Goal: Check status: Check status

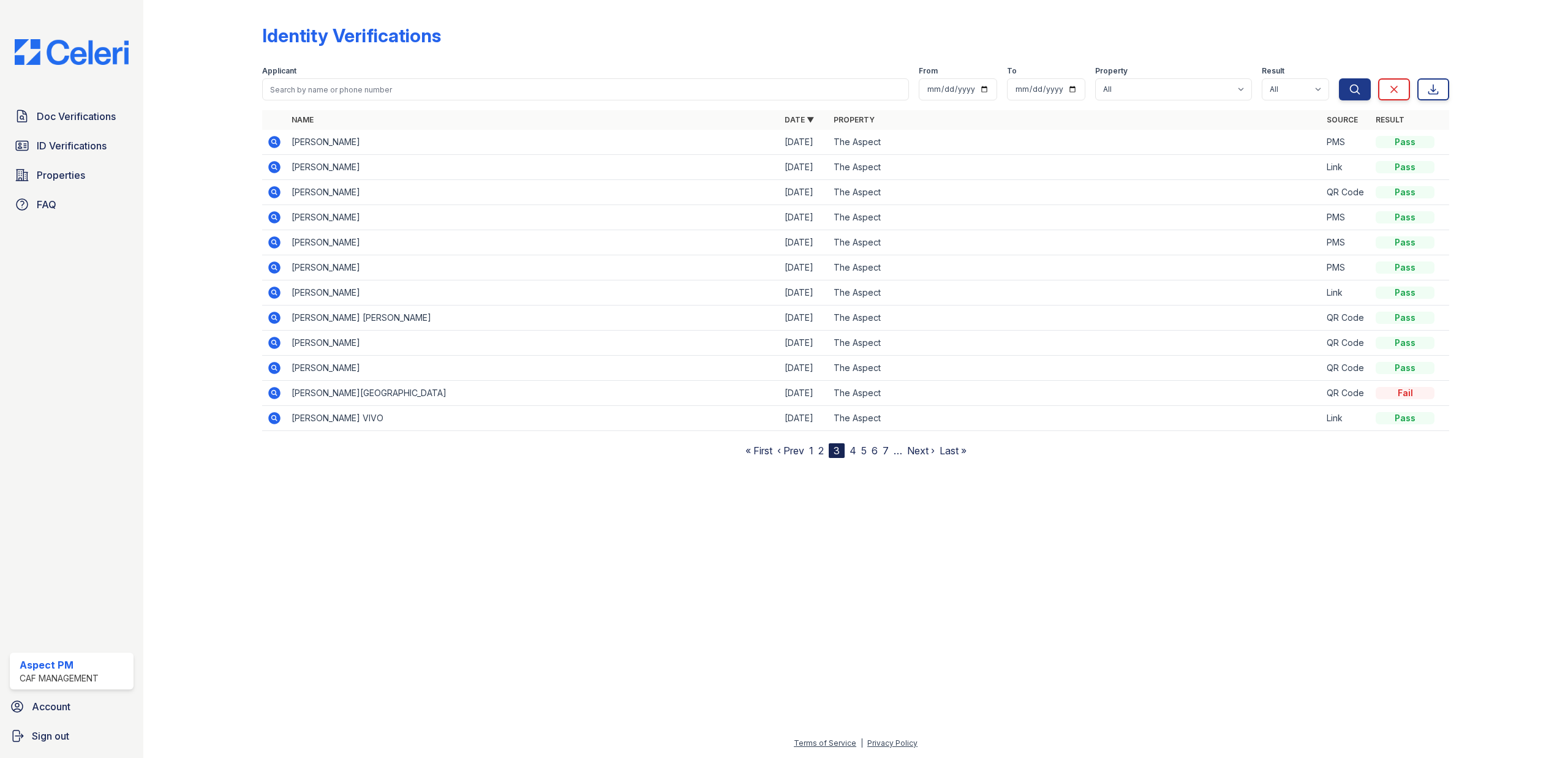
click at [851, 453] on link "4" at bounding box center [852, 451] width 7 height 12
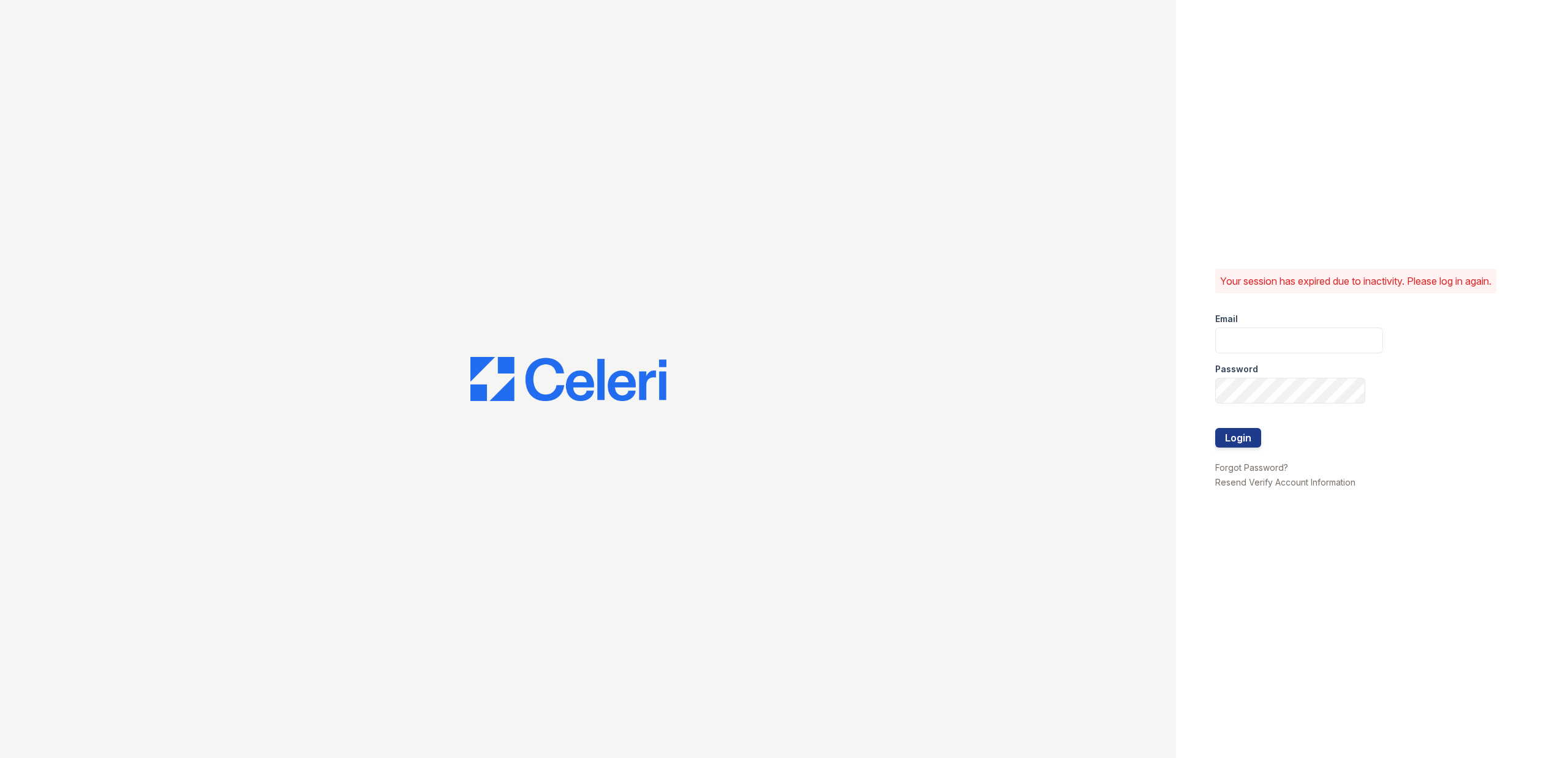
type input "Aspect.pm@cafmanagement.com"
click at [1229, 433] on button "Login" at bounding box center [1238, 437] width 46 height 20
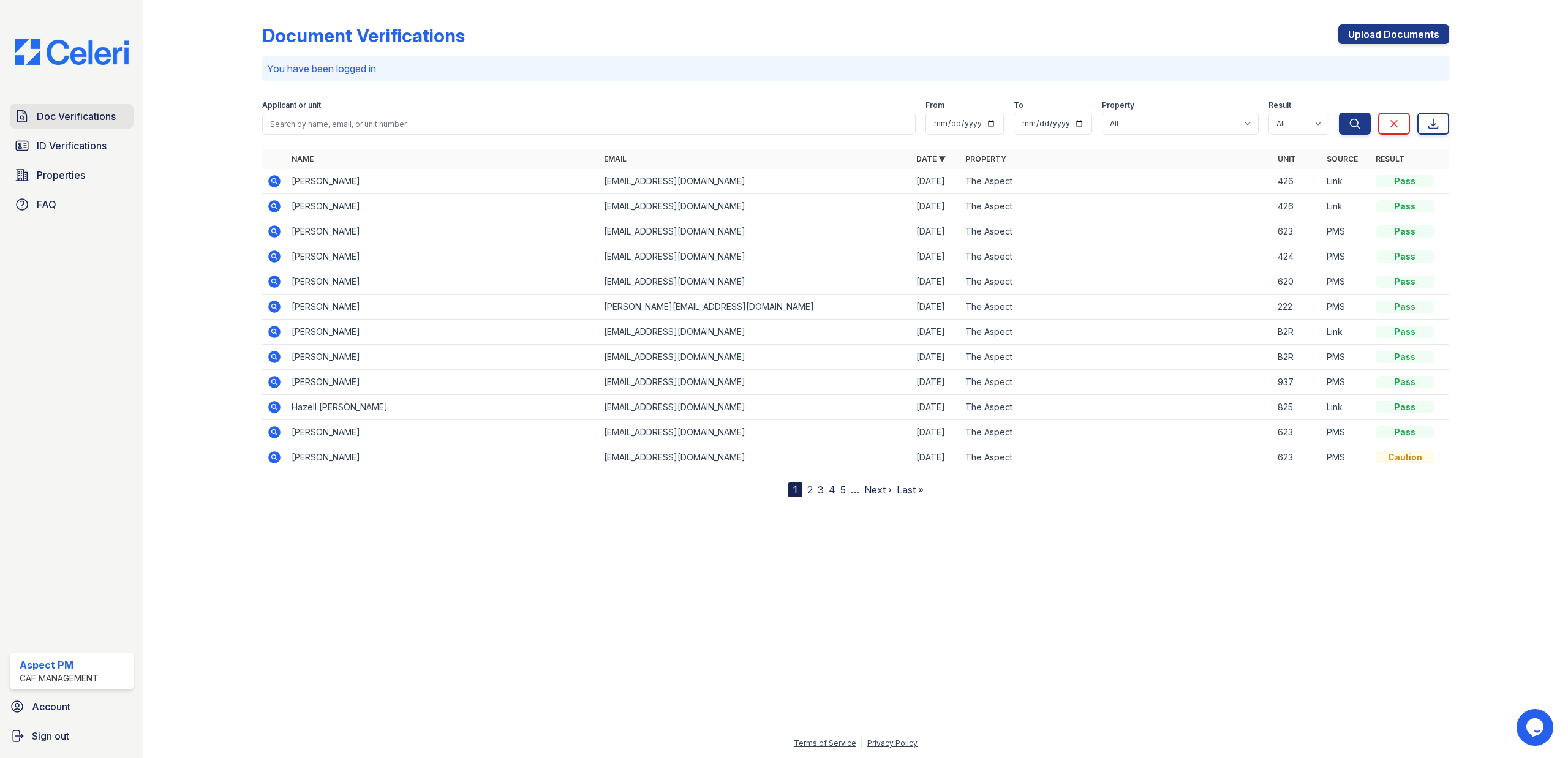
click at [91, 117] on span "Doc Verifications" at bounding box center [76, 116] width 79 height 14
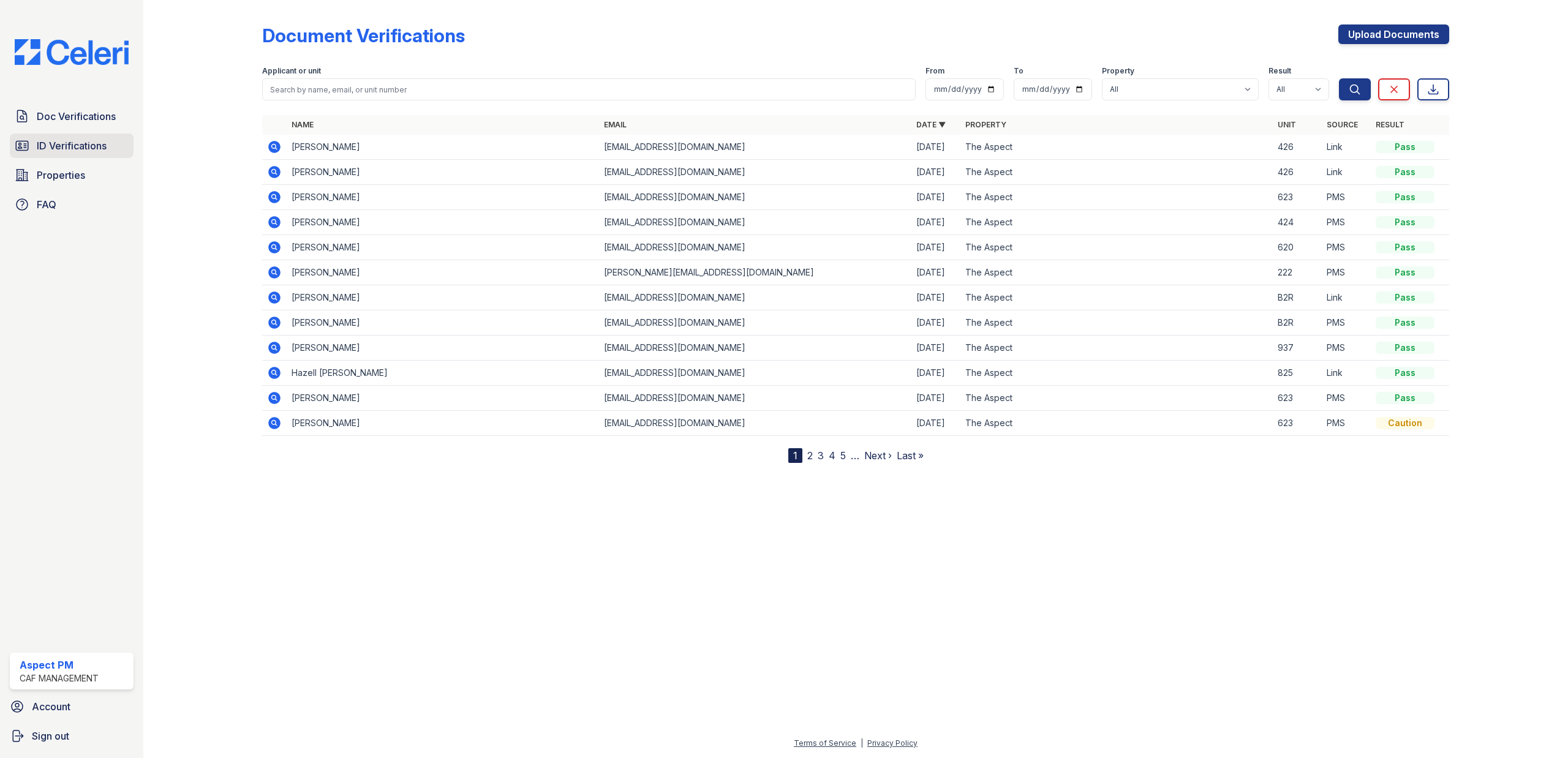
click at [76, 145] on span "ID Verifications" at bounding box center [72, 145] width 70 height 14
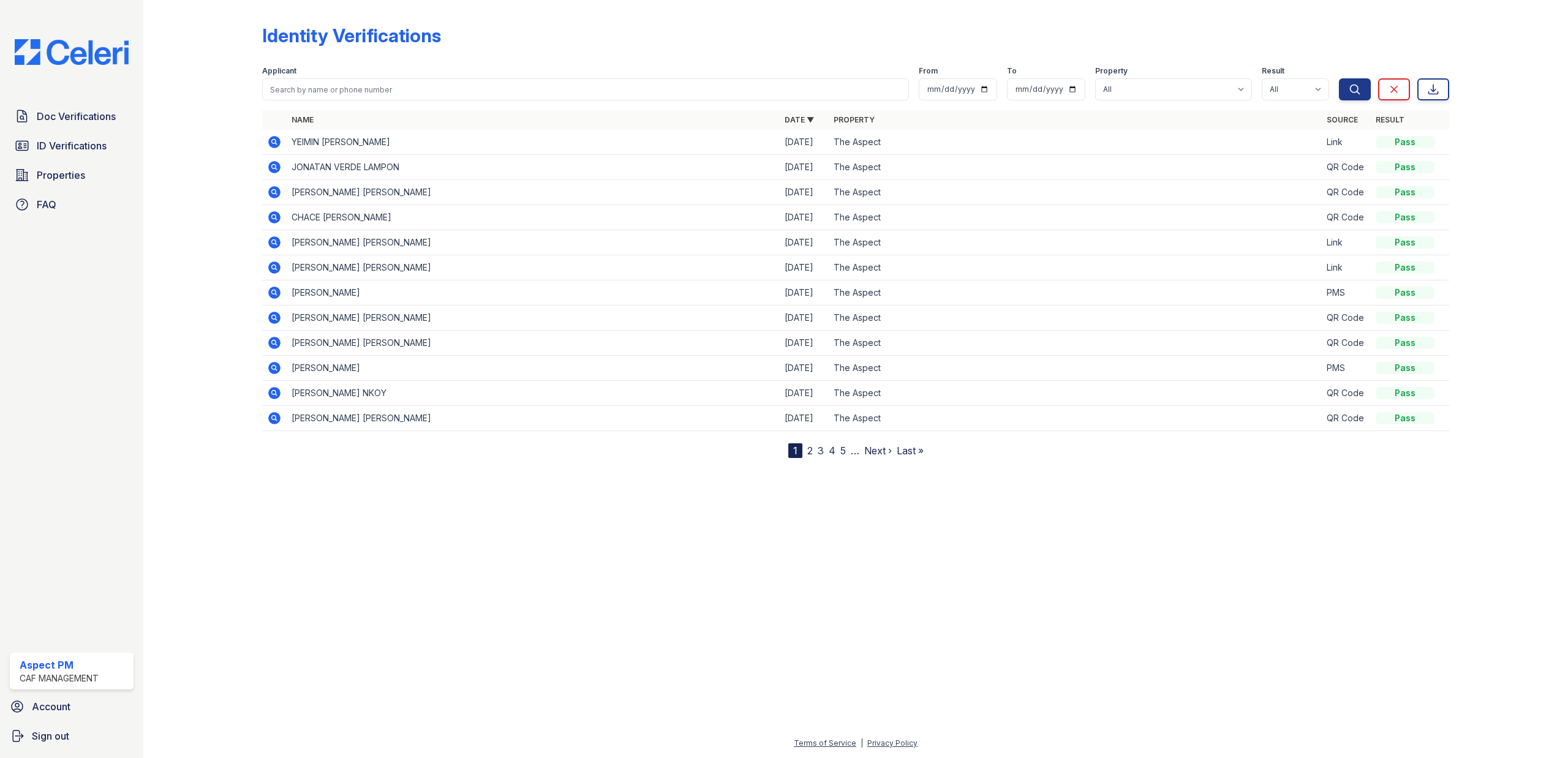
click at [834, 453] on link "4" at bounding box center [831, 451] width 7 height 12
click at [273, 296] on icon at bounding box center [274, 292] width 12 height 12
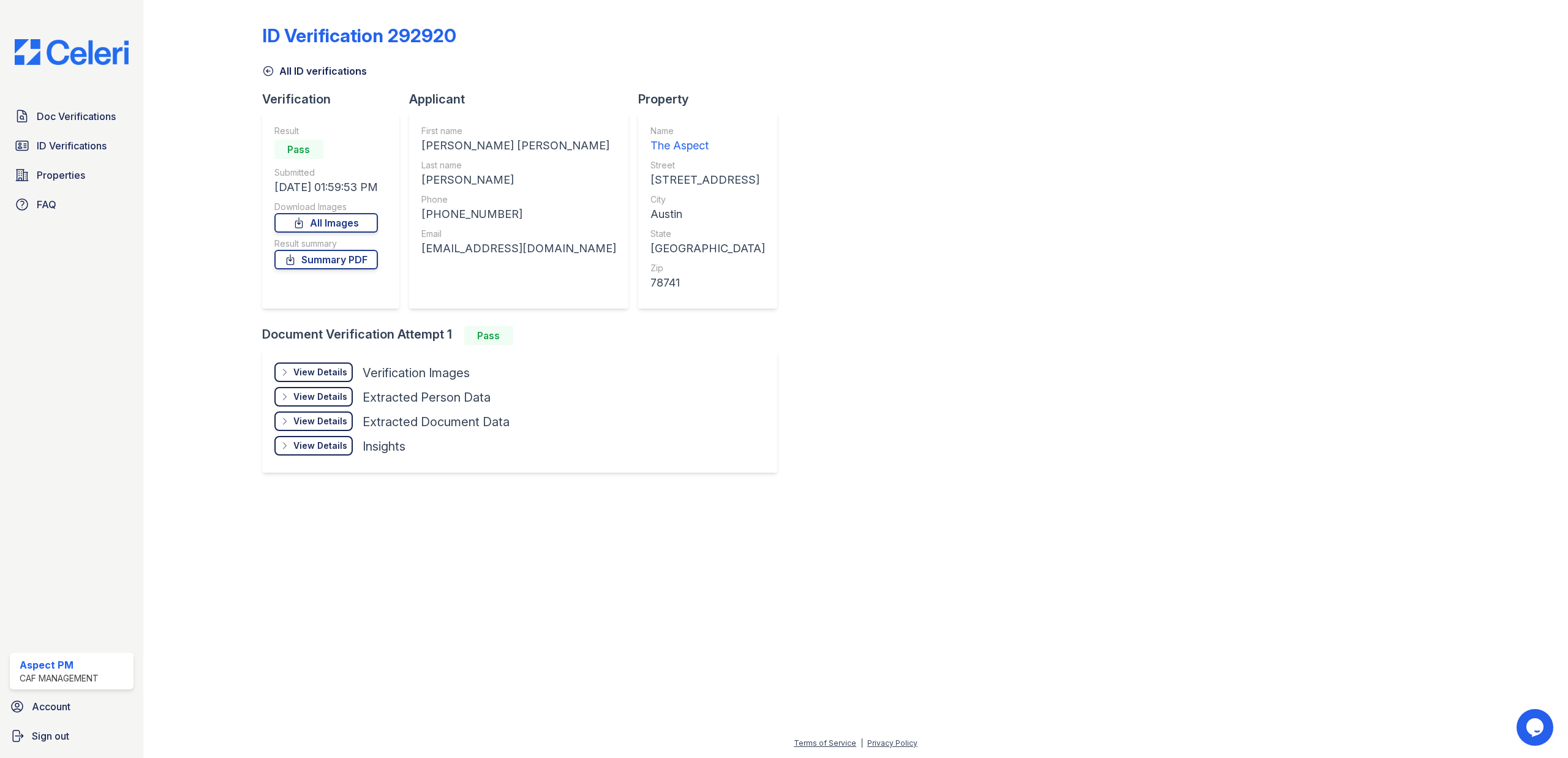
click at [319, 365] on div "View Details Details" at bounding box center [313, 372] width 79 height 20
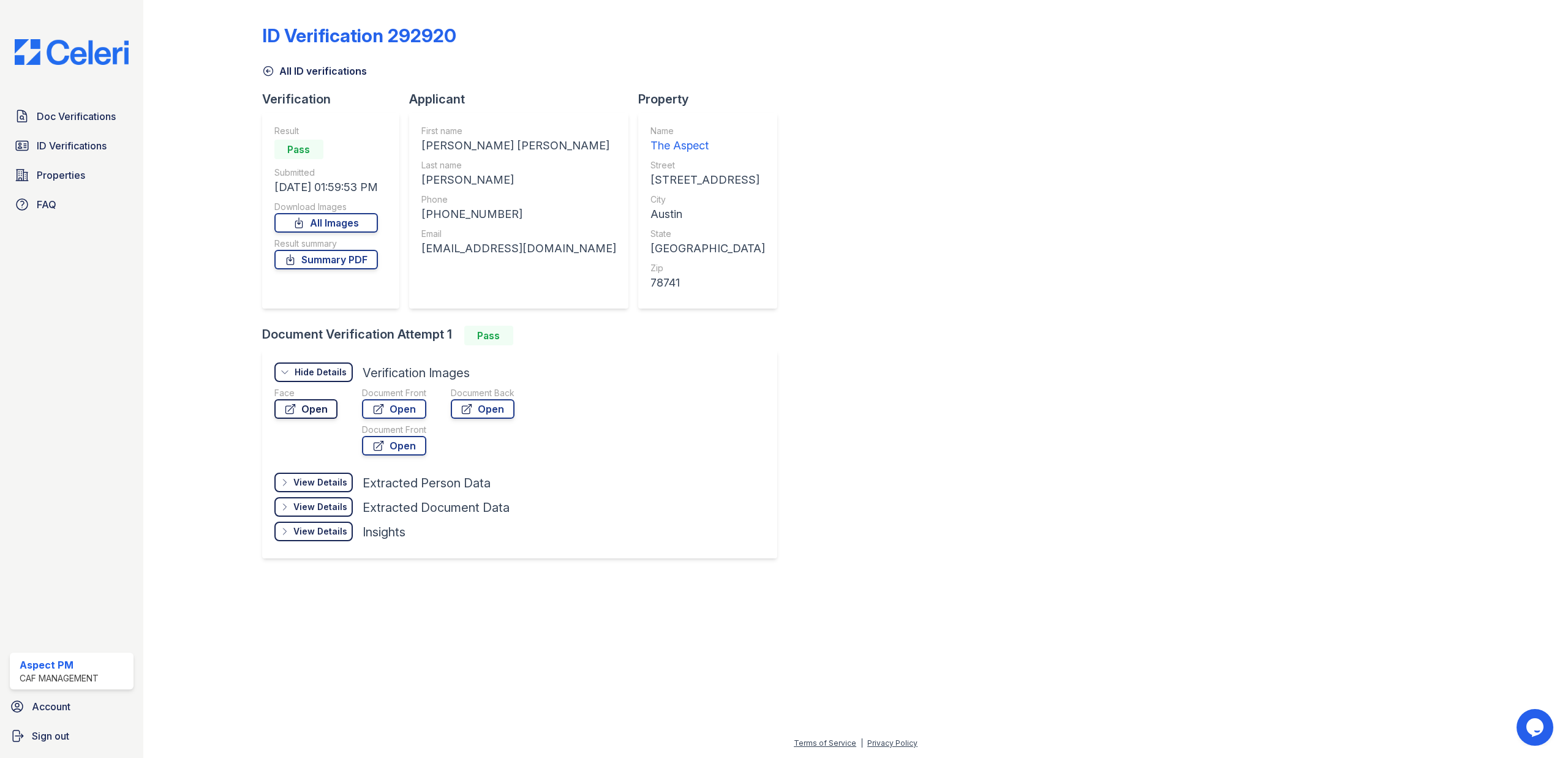
click at [312, 402] on link "Open" at bounding box center [305, 409] width 63 height 20
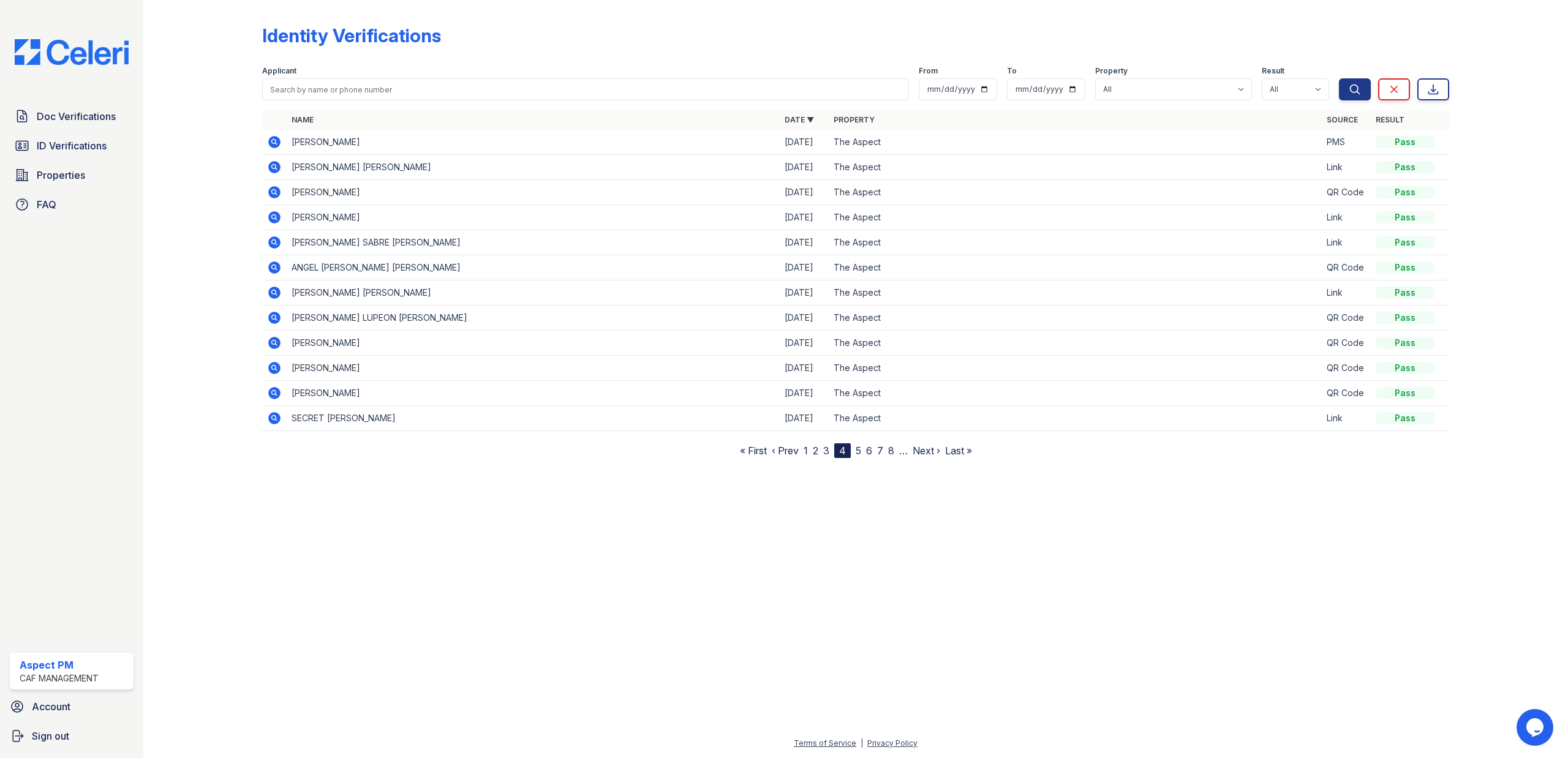
click at [283, 214] on td at bounding box center [274, 217] width 25 height 25
click at [272, 219] on icon at bounding box center [274, 217] width 12 height 12
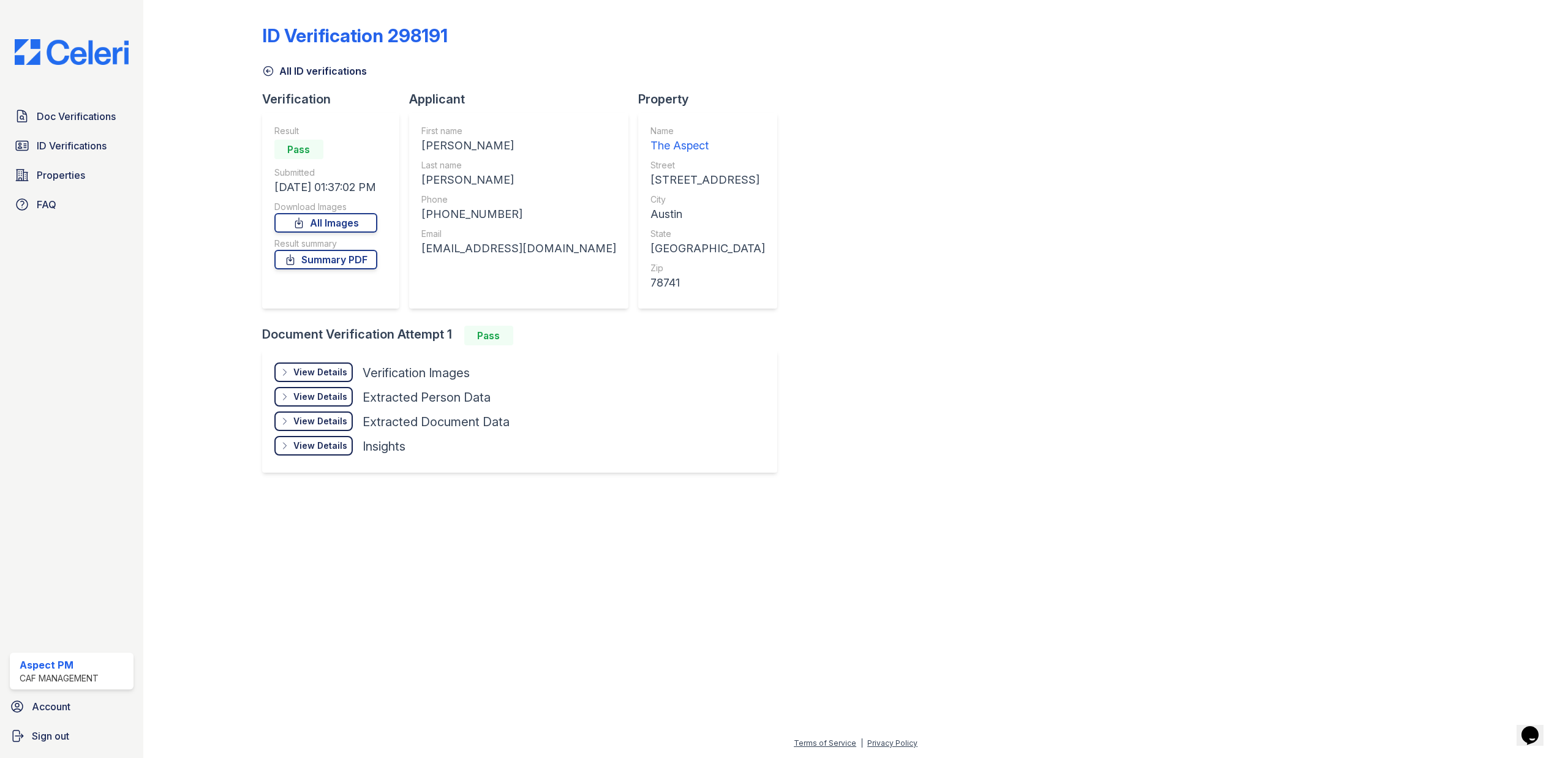
click at [319, 373] on div "View Details" at bounding box center [320, 372] width 54 height 12
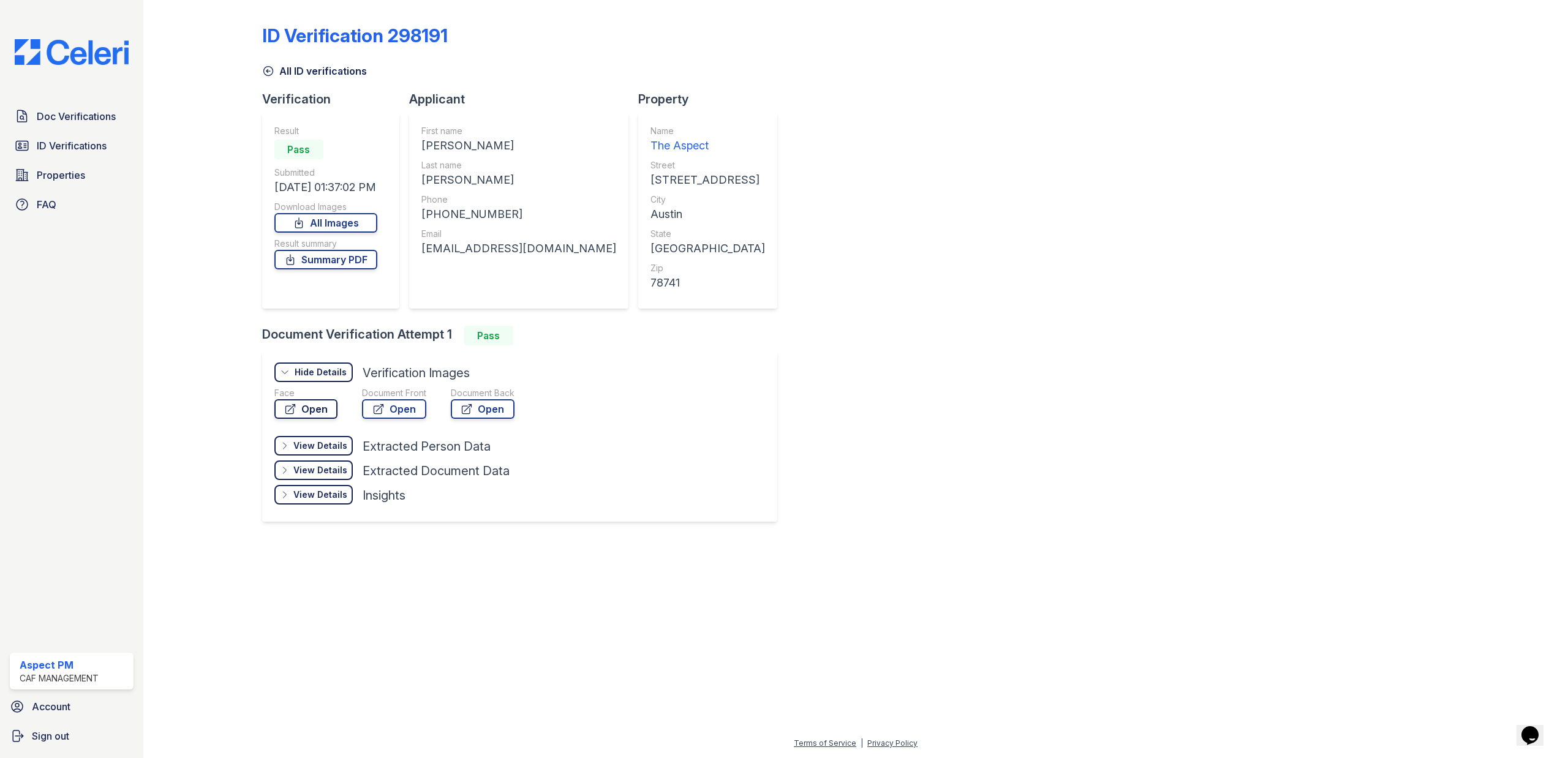
click at [315, 405] on link "Open" at bounding box center [305, 409] width 63 height 20
click at [398, 416] on link "Open" at bounding box center [395, 409] width 65 height 20
